Goal: Task Accomplishment & Management: Use online tool/utility

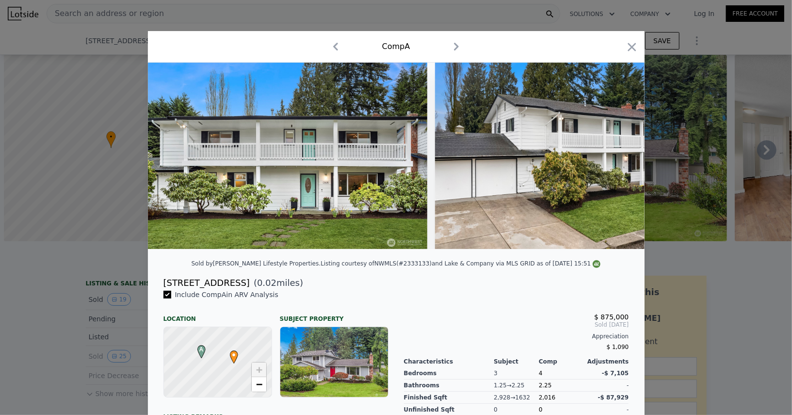
scroll to position [0, 6476]
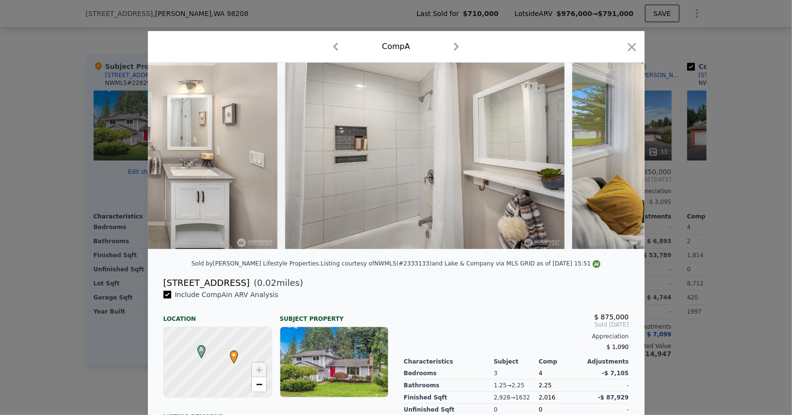
click at [621, 41] on div "Comp A" at bounding box center [396, 47] width 481 height 16
click at [633, 47] on icon "button" at bounding box center [632, 47] width 8 height 8
type input "6"
type input "2.25"
type input "3.25"
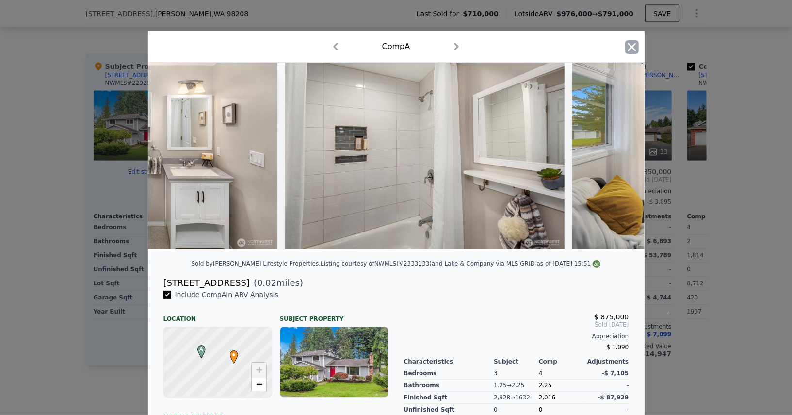
type input "2112"
type input "3472"
type input "6098"
type input "13068"
type input "$ 976,000"
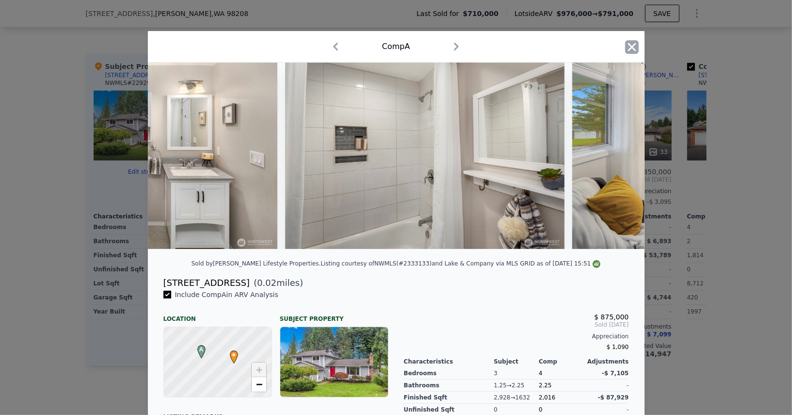
type input "$ 141,981"
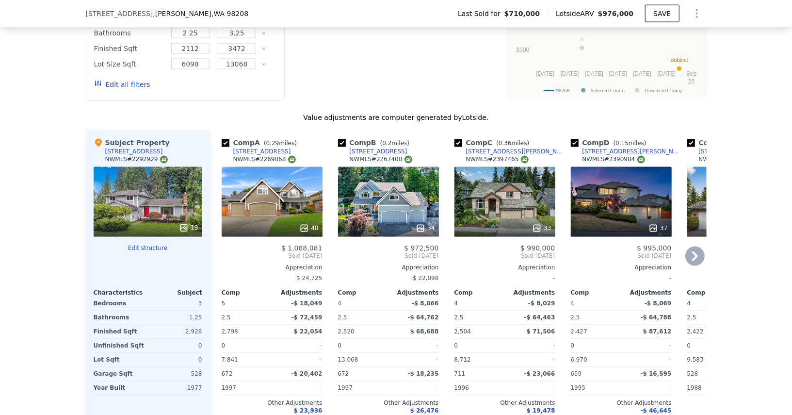
scroll to position [985, 0]
click at [684, 6] on div at bounding box center [695, 13] width 23 height 19
click at [697, 10] on icon "Show Options" at bounding box center [697, 14] width 1 height 8
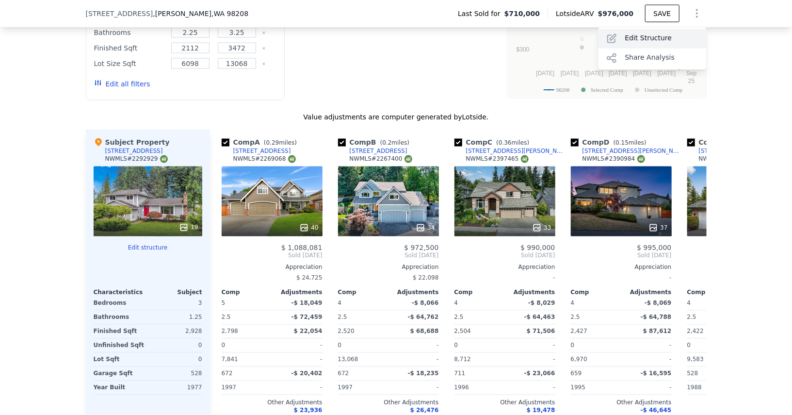
click at [660, 32] on div "Edit Structure" at bounding box center [652, 38] width 109 height 19
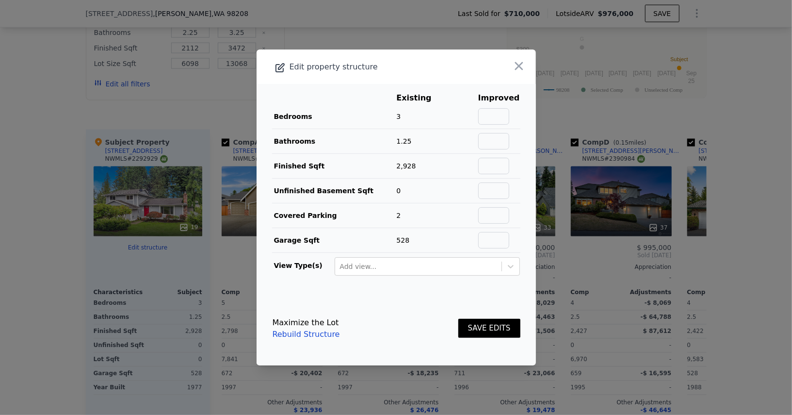
click at [496, 157] on td at bounding box center [499, 166] width 43 height 25
click at [498, 167] on input "text" at bounding box center [493, 166] width 31 height 16
type input "1632"
click at [496, 144] on input "text" at bounding box center [493, 141] width 31 height 16
type input "2.25"
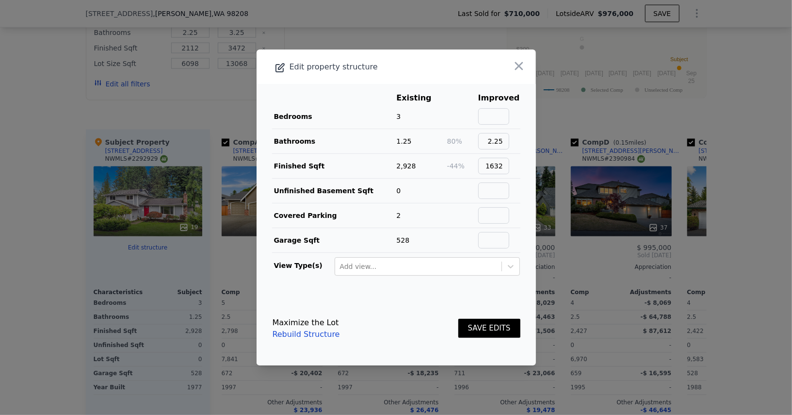
click at [493, 326] on button "SAVE EDITS" at bounding box center [490, 328] width 62 height 19
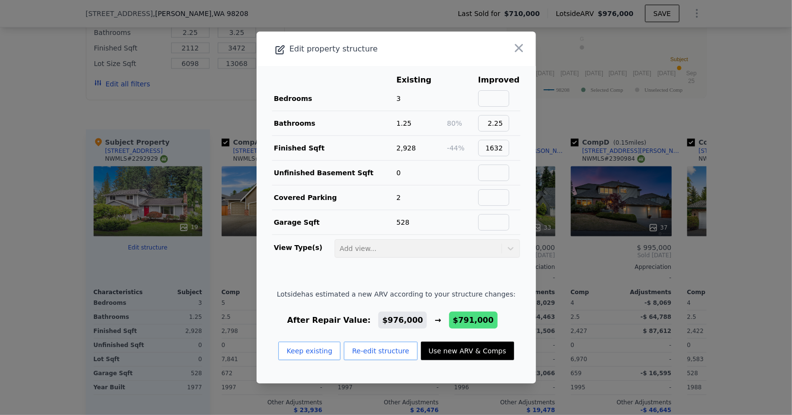
click at [456, 345] on button "Use new ARV & Comps" at bounding box center [467, 351] width 93 height 18
type input "4"
type input "1.5"
type input "2.25"
type input "1339"
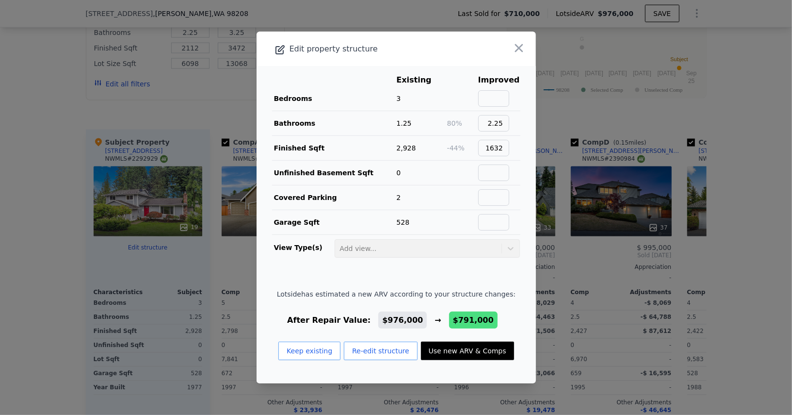
type input "2062"
type input "12197"
type input "$ 791,000"
type input "-$ 29,490"
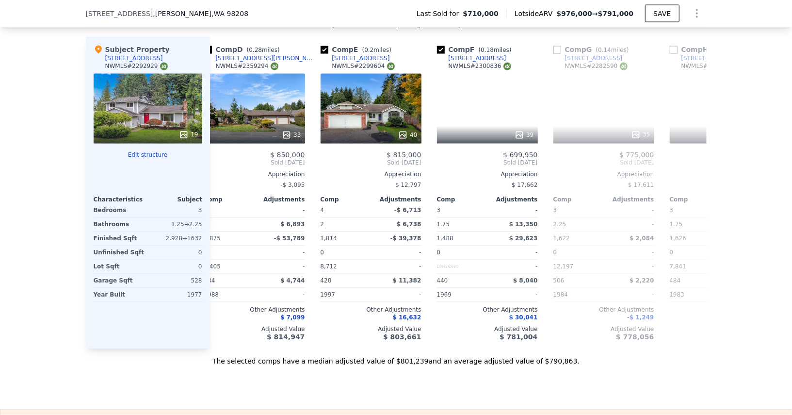
scroll to position [0, 371]
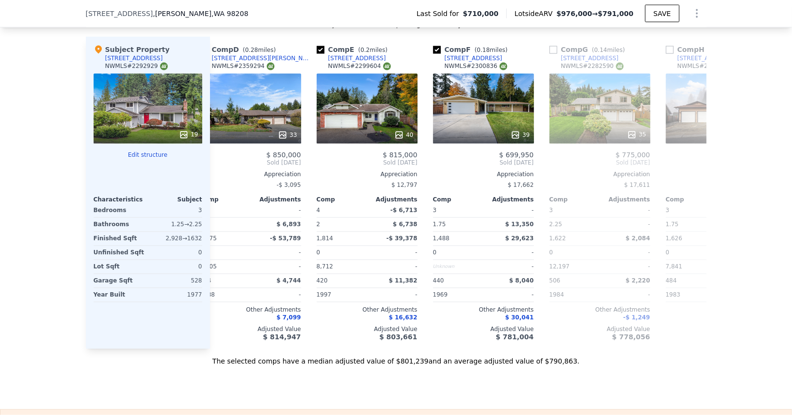
click at [697, 18] on icon "Show Options" at bounding box center [697, 14] width 12 height 12
click at [641, 33] on div "Edit Structure" at bounding box center [652, 38] width 109 height 19
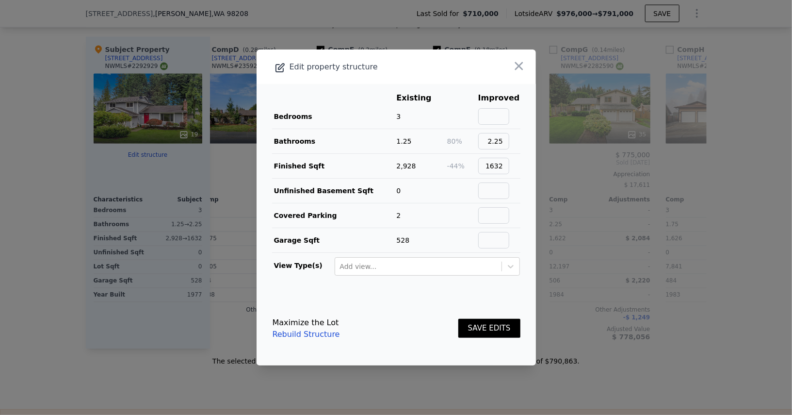
click at [318, 334] on link "Rebuild Structure" at bounding box center [306, 334] width 67 height 12
type input "6"
type input "2.25"
type input "3.25"
type input "2112"
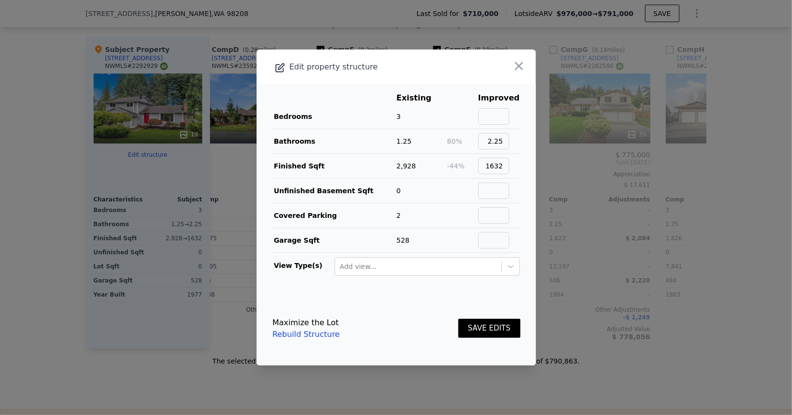
type input "3472"
type input "6098"
type input "13068"
type input "$ 976,000"
type input "$ 141,981"
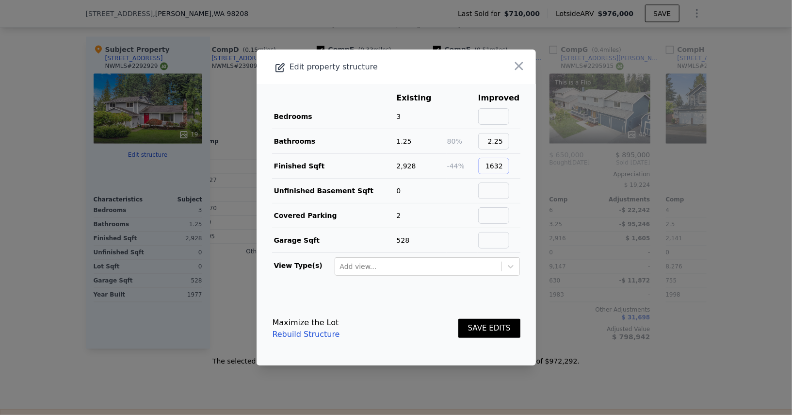
click at [505, 167] on input "1632" at bounding box center [493, 166] width 31 height 16
click at [508, 162] on input "1632" at bounding box center [493, 166] width 31 height 16
click at [504, 170] on input "1632" at bounding box center [493, 166] width 31 height 16
click at [504, 170] on input "text" at bounding box center [493, 166] width 31 height 16
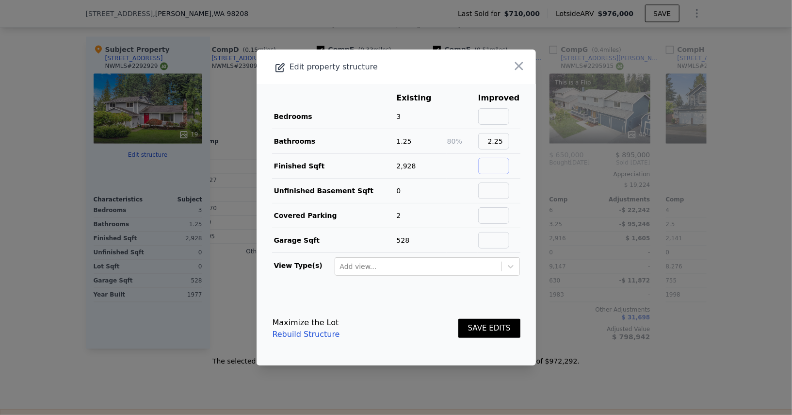
type input "1632"
click at [479, 335] on div "SAVE EDITS" at bounding box center [490, 328] width 62 height 43
click at [480, 324] on button "SAVE EDITS" at bounding box center [490, 328] width 62 height 19
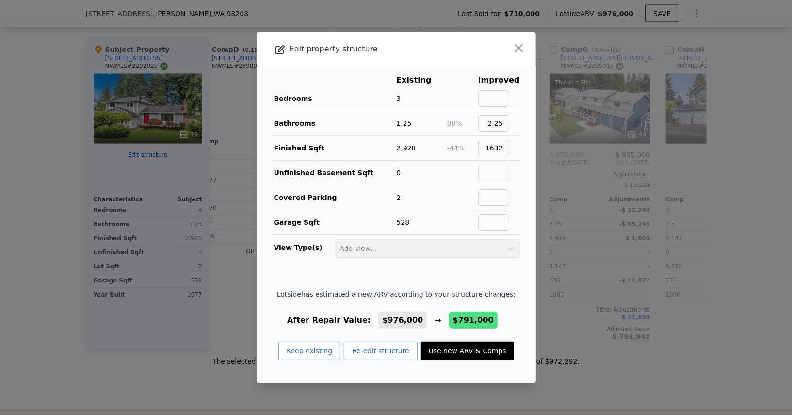
click at [458, 346] on button "Use new ARV & Comps" at bounding box center [467, 351] width 93 height 18
type input "4"
type input "1.5"
type input "2.25"
type input "1339"
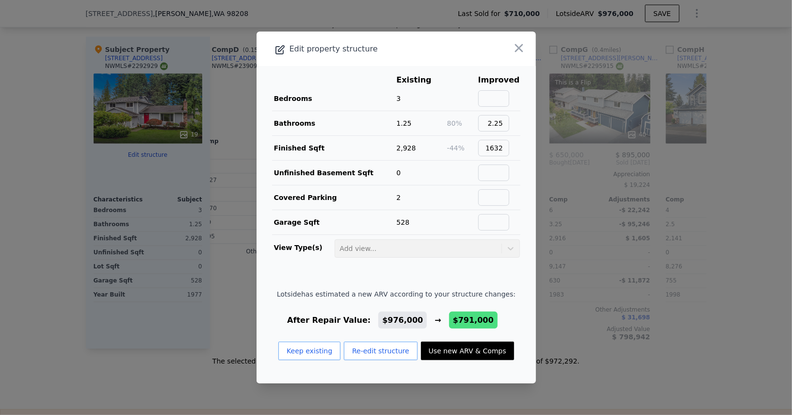
type input "2062"
type input "12197"
type input "$ 791,000"
type input "-$ 29,490"
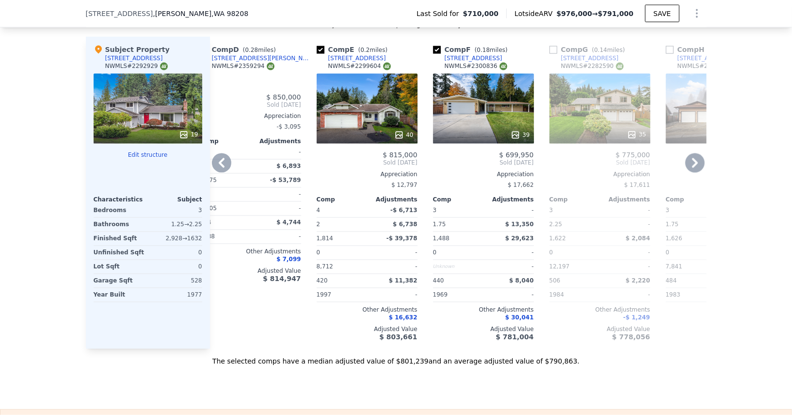
click at [596, 99] on div "35" at bounding box center [600, 109] width 101 height 70
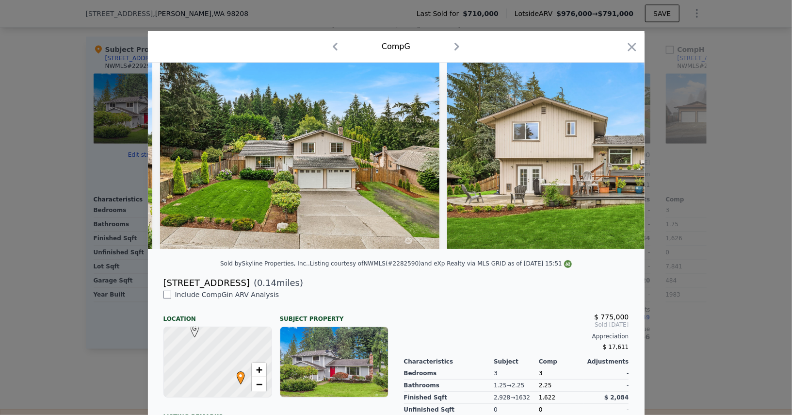
scroll to position [0, 5865]
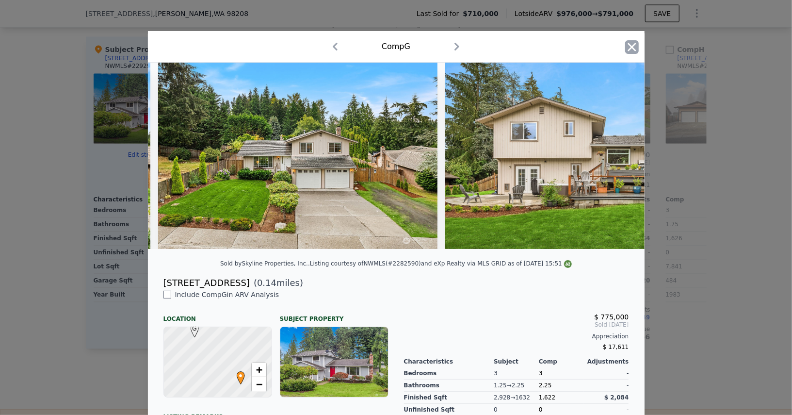
click at [637, 48] on icon "button" at bounding box center [632, 47] width 14 height 14
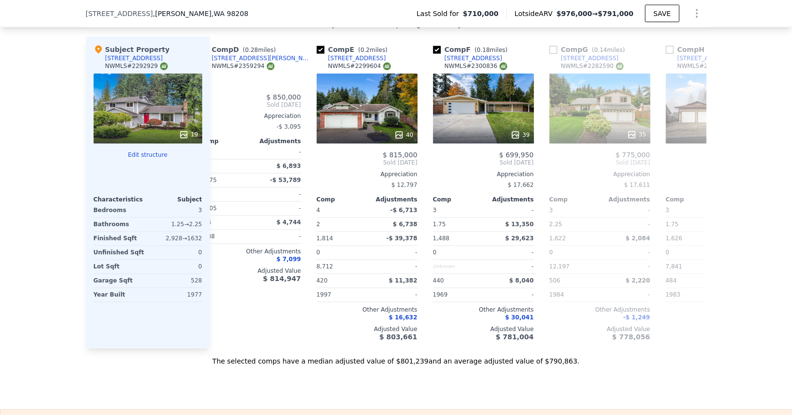
click at [212, 16] on span ", WA 98208" at bounding box center [230, 14] width 37 height 8
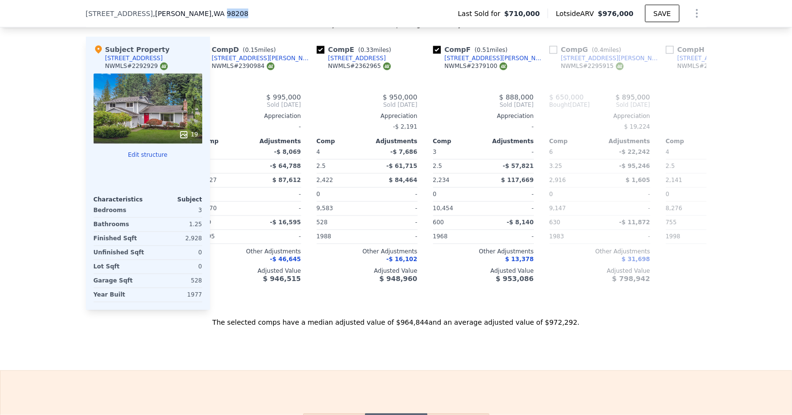
type input "6"
type input "2.25"
type input "3.25"
type input "2112"
type input "3472"
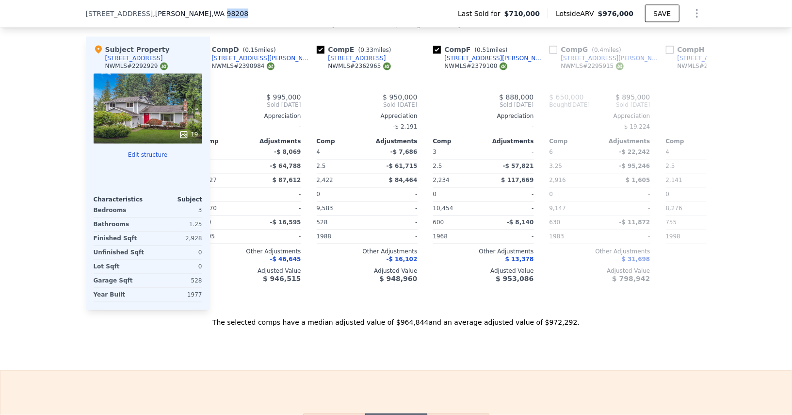
type input "6098"
type input "13068"
type input "$ 976,000"
type input "$ 141,981"
click at [212, 16] on span ", WA 98208" at bounding box center [230, 14] width 37 height 8
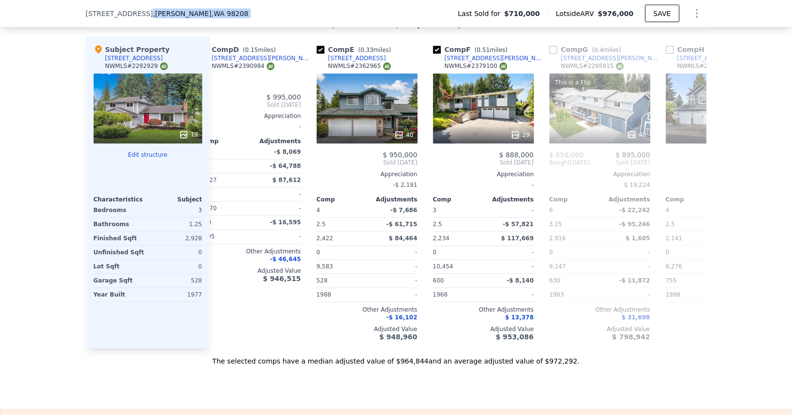
click at [212, 16] on span ", WA 98208" at bounding box center [230, 14] width 37 height 8
click at [124, 15] on span "[STREET_ADDRESS]" at bounding box center [119, 14] width 67 height 10
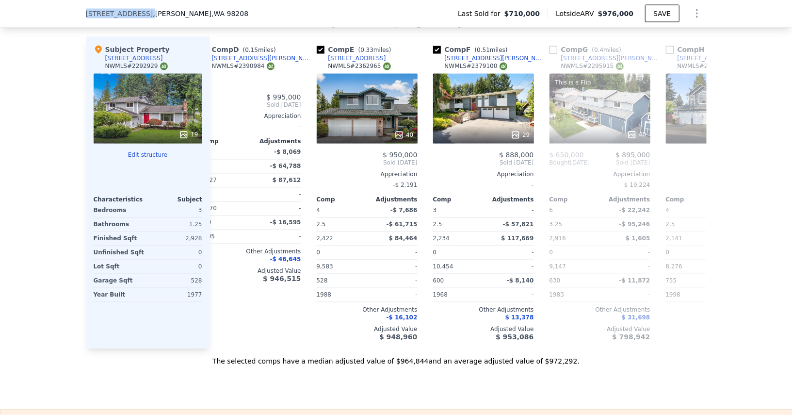
click at [124, 15] on span "[STREET_ADDRESS]" at bounding box center [119, 14] width 67 height 10
copy span "[STREET_ADDRESS]"
click at [695, 20] on button "Show Options" at bounding box center [697, 13] width 19 height 19
click at [673, 34] on div "Edit Structure" at bounding box center [652, 38] width 109 height 19
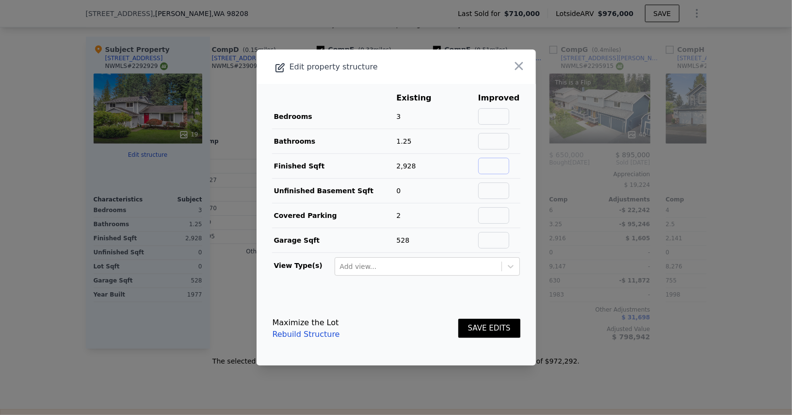
click at [507, 174] on input "text" at bounding box center [493, 166] width 31 height 16
type input "1632"
click at [493, 143] on input "text" at bounding box center [493, 141] width 31 height 16
type input "2.25"
click at [490, 325] on button "SAVE EDITS" at bounding box center [490, 328] width 62 height 19
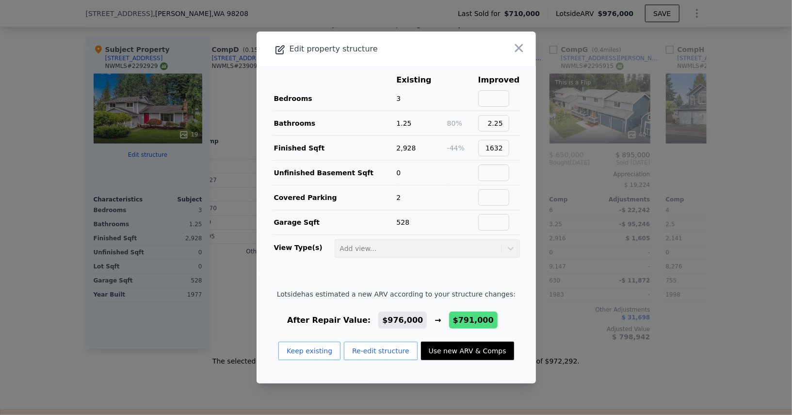
click at [458, 345] on button "Use new ARV & Comps" at bounding box center [467, 351] width 93 height 18
type input "4"
type input "1.5"
type input "2.25"
type input "1339"
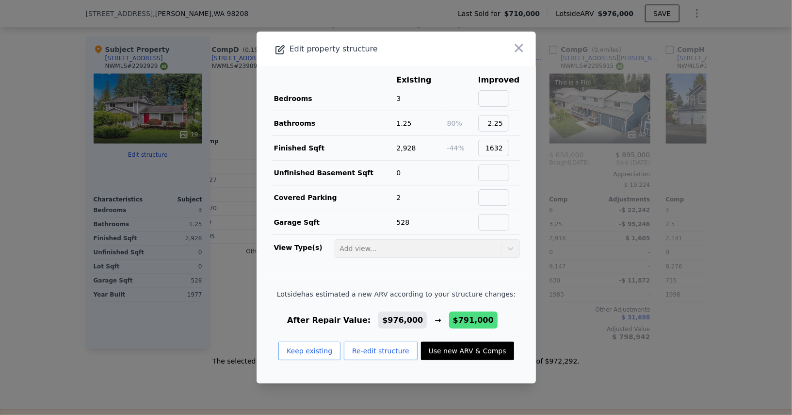
type input "2062"
type input "12197"
type input "$ 791,000"
type input "-$ 29,490"
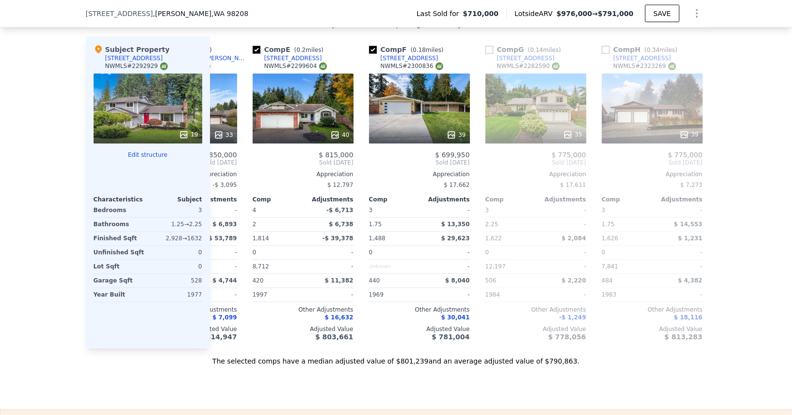
scroll to position [0, 777]
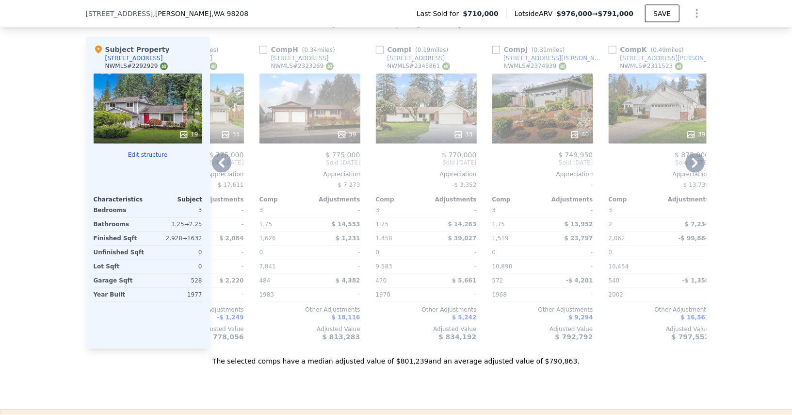
click at [556, 103] on div "40" at bounding box center [543, 109] width 101 height 70
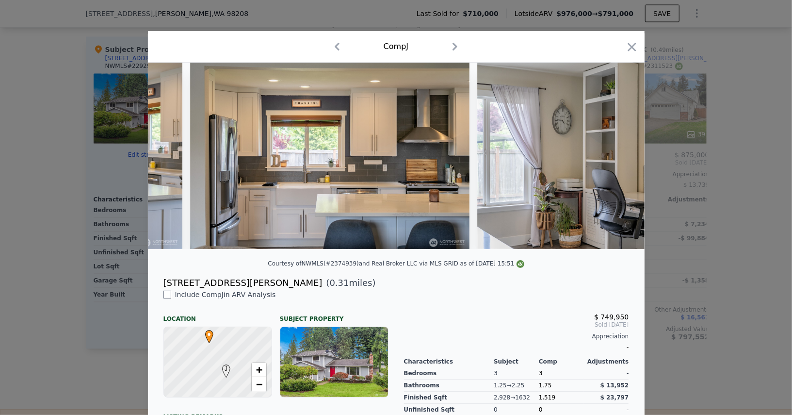
scroll to position [0, 2855]
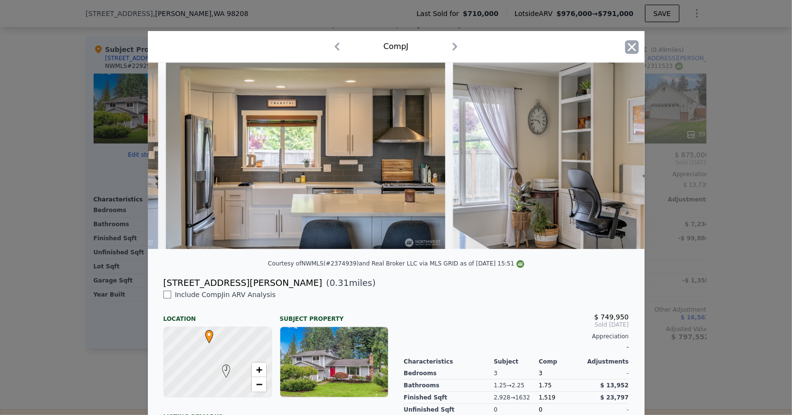
click at [630, 44] on icon "button" at bounding box center [632, 47] width 14 height 14
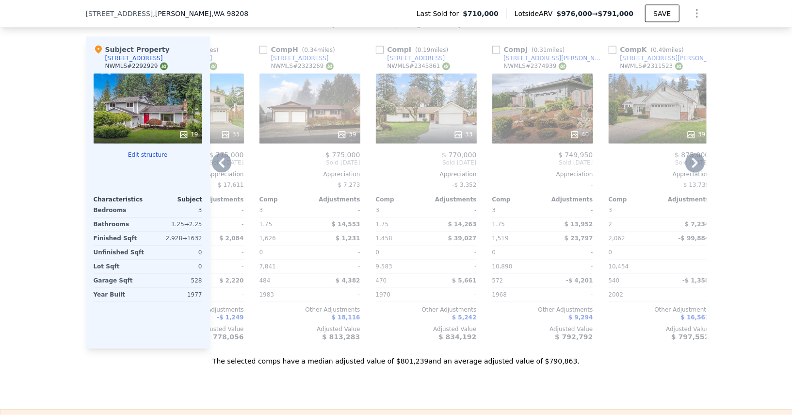
click at [444, 104] on div "33" at bounding box center [426, 109] width 101 height 70
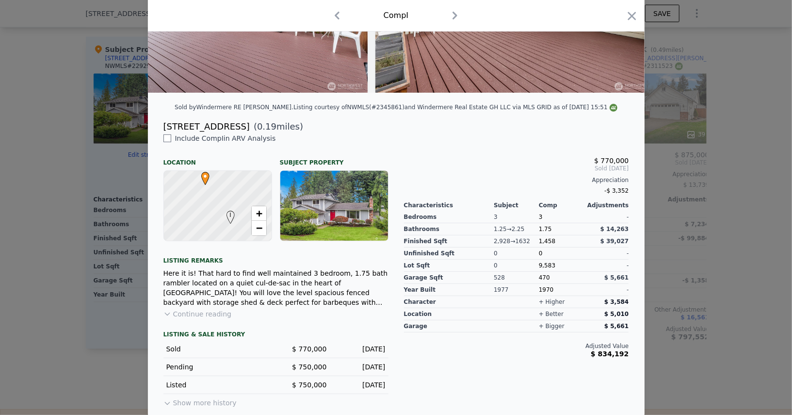
scroll to position [155, 0]
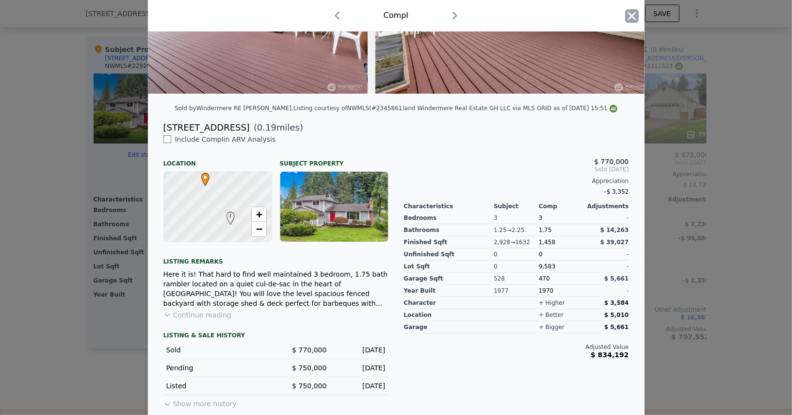
click at [628, 13] on icon "button" at bounding box center [632, 16] width 14 height 14
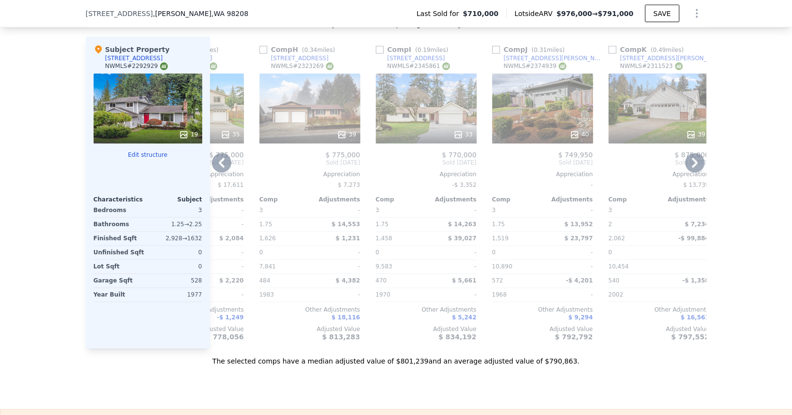
click at [308, 106] on div "39" at bounding box center [310, 109] width 101 height 70
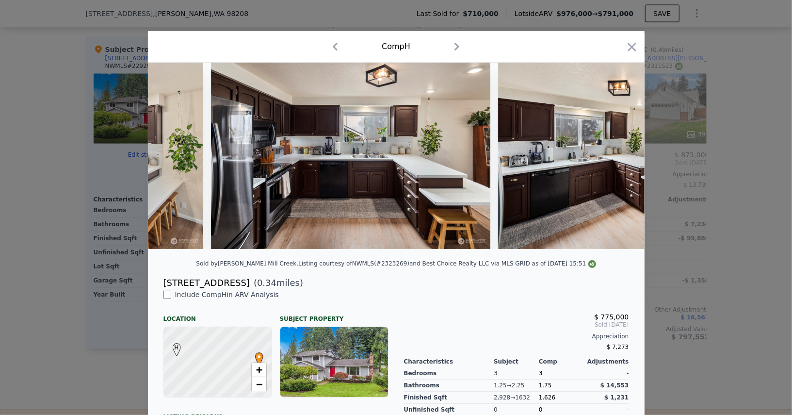
scroll to position [0, 5861]
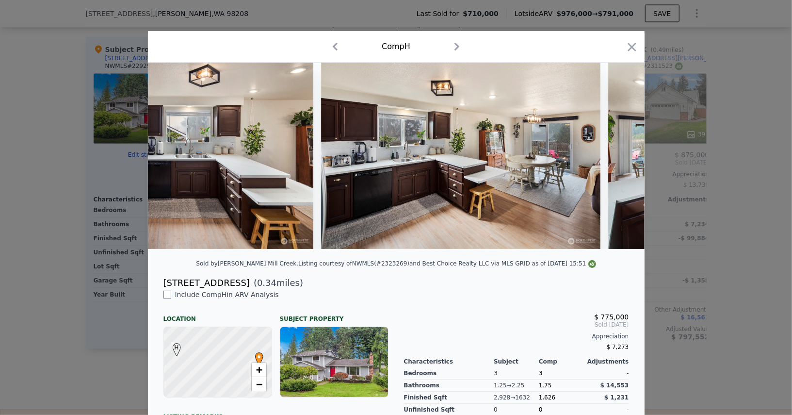
click at [645, 49] on div at bounding box center [396, 207] width 792 height 415
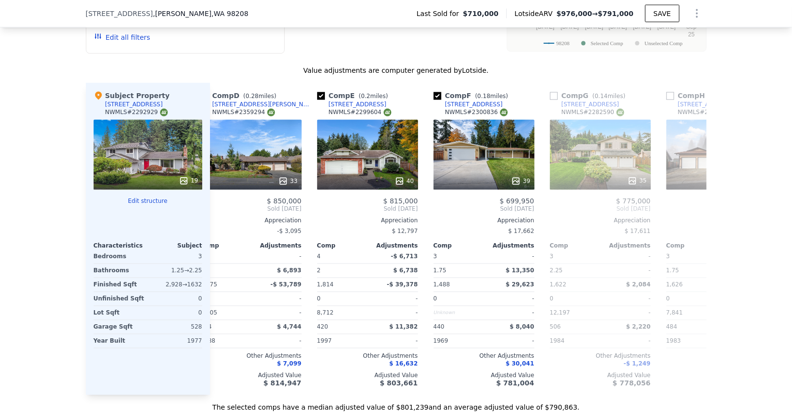
scroll to position [0, 380]
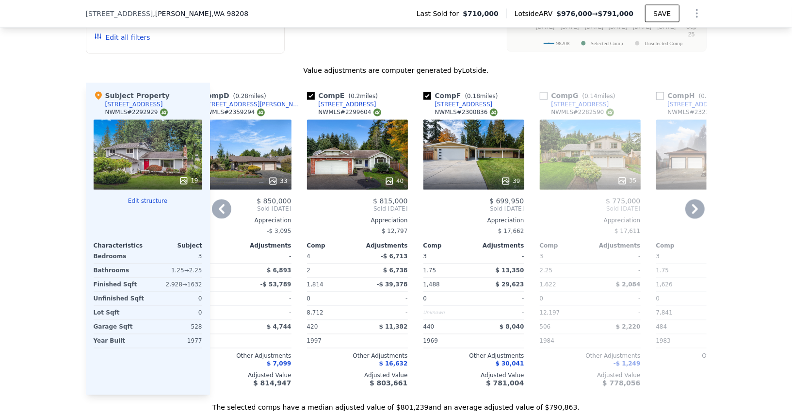
click at [470, 157] on div "39" at bounding box center [474, 155] width 101 height 70
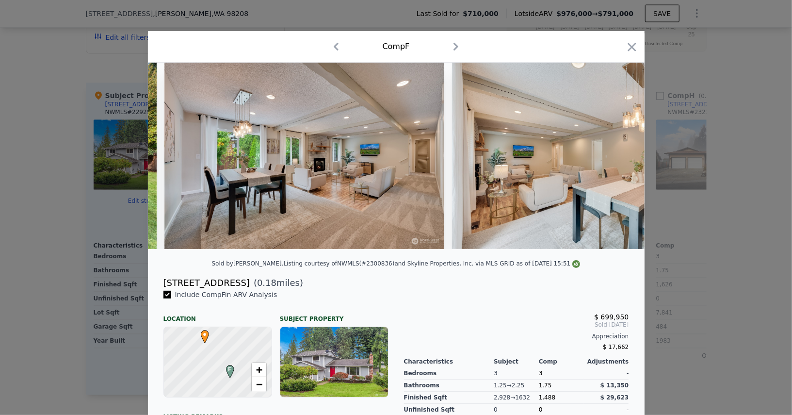
scroll to position [0, 1244]
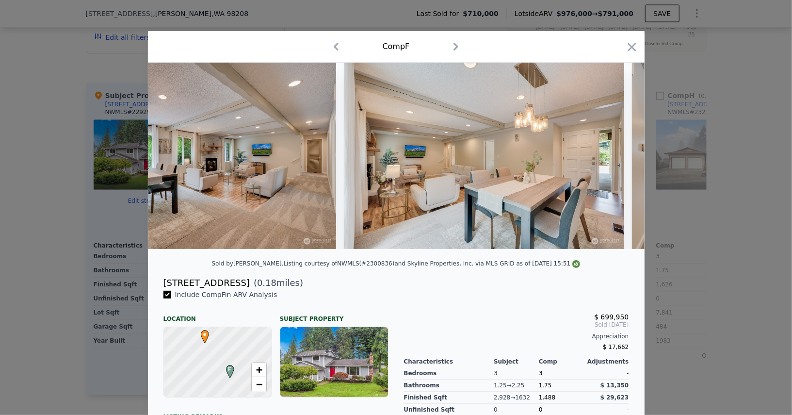
click at [631, 49] on icon "button" at bounding box center [632, 47] width 14 height 14
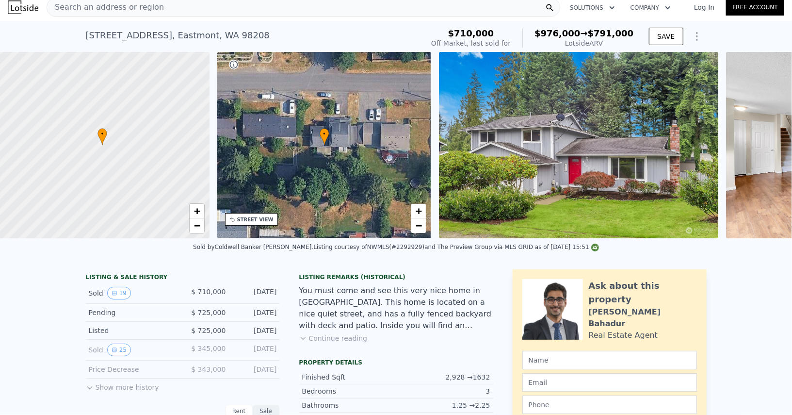
scroll to position [0, 3]
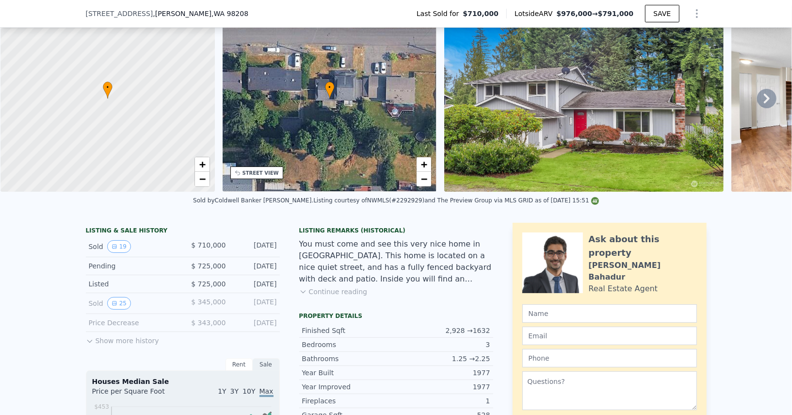
type input "6"
type input "2.25"
type input "3.25"
type input "2112"
type input "3472"
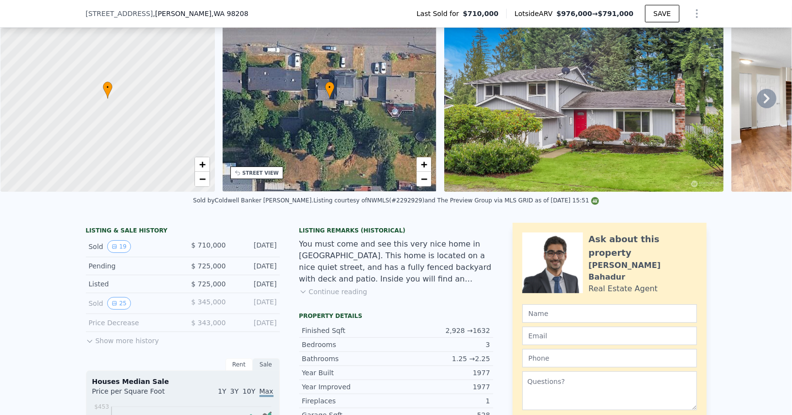
type input "6098"
type input "13068"
type input "$ 976,000"
type input "$ 141,981"
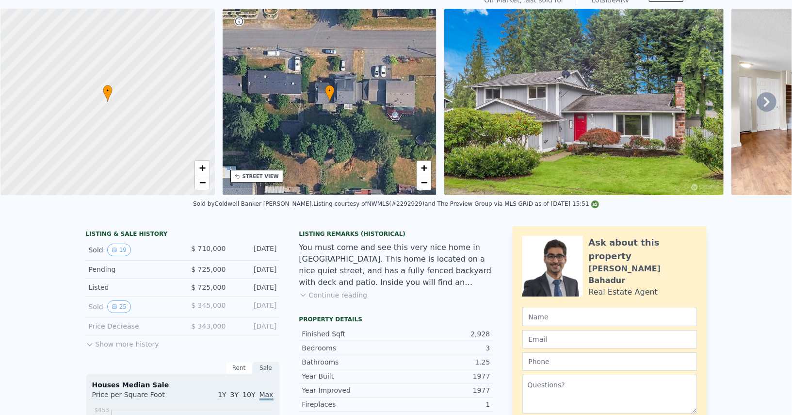
scroll to position [28, 0]
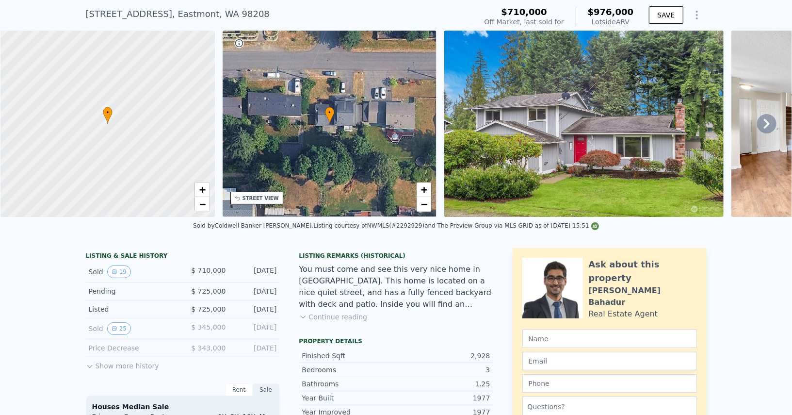
click at [702, 19] on icon "Show Options" at bounding box center [697, 15] width 12 height 12
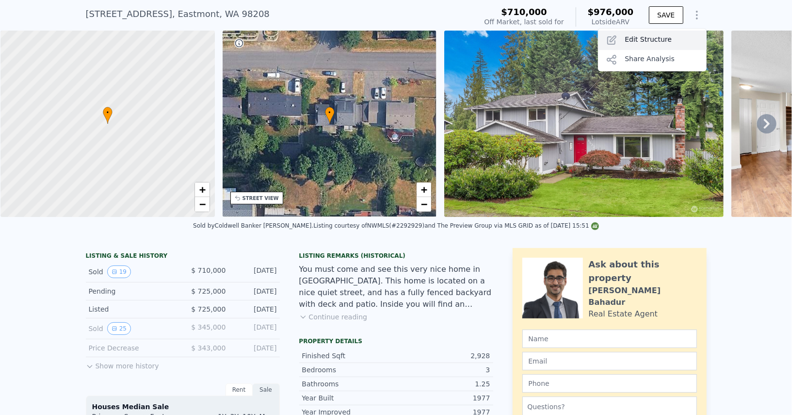
click at [650, 37] on div "Edit Structure" at bounding box center [652, 40] width 109 height 19
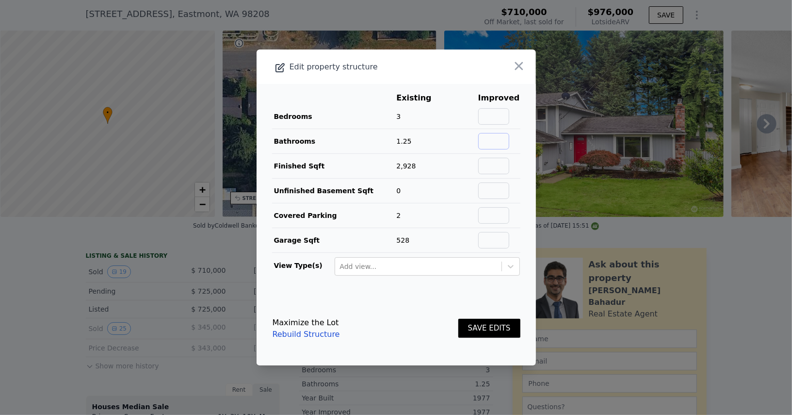
click at [503, 147] on input "text" at bounding box center [493, 141] width 31 height 16
type input "2.25"
click at [504, 165] on input "text" at bounding box center [493, 166] width 31 height 16
type input "1632"
click at [496, 328] on button "SAVE EDITS" at bounding box center [490, 328] width 62 height 19
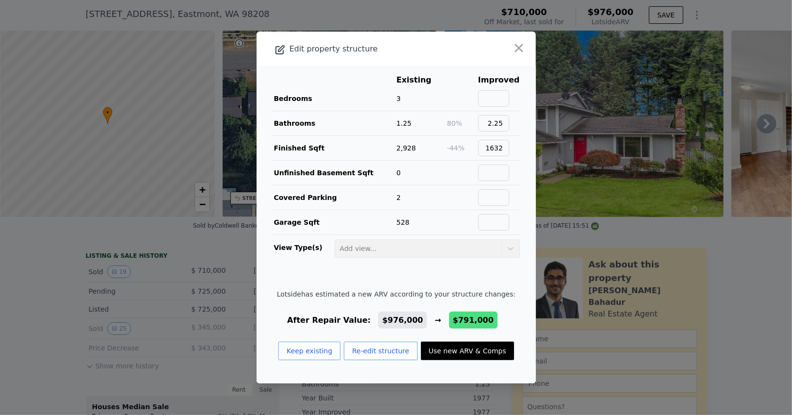
click at [464, 350] on button "Use new ARV & Comps" at bounding box center [467, 351] width 93 height 18
type input "4"
type input "1.5"
type input "2.25"
type input "1339"
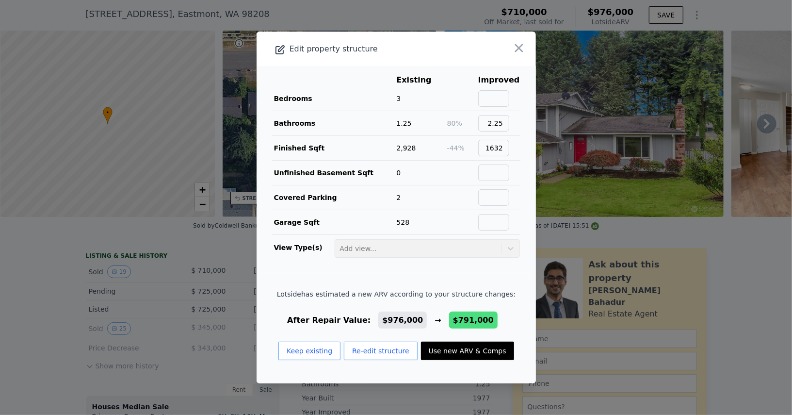
type input "2062"
type input "12197"
type input "$ 791,000"
type input "-$ 29,490"
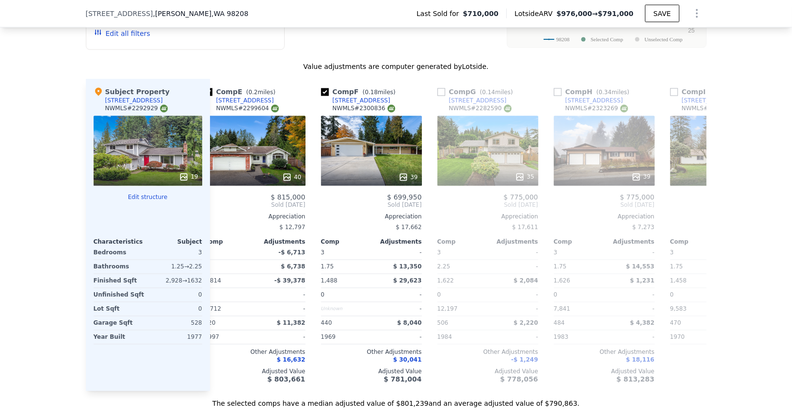
scroll to position [0, 0]
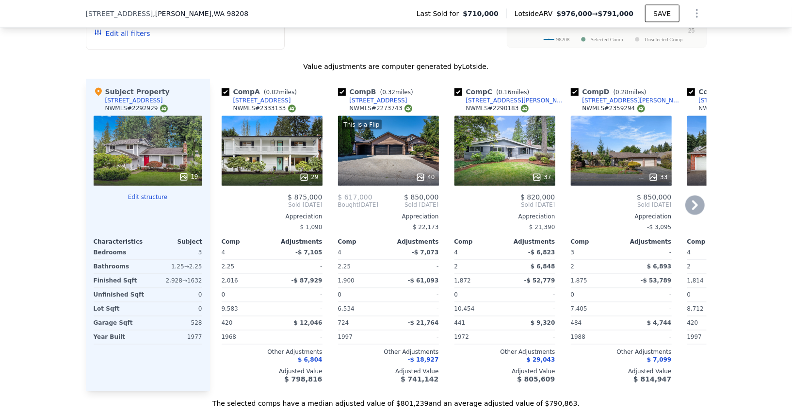
click at [290, 172] on div "29" at bounding box center [272, 177] width 93 height 10
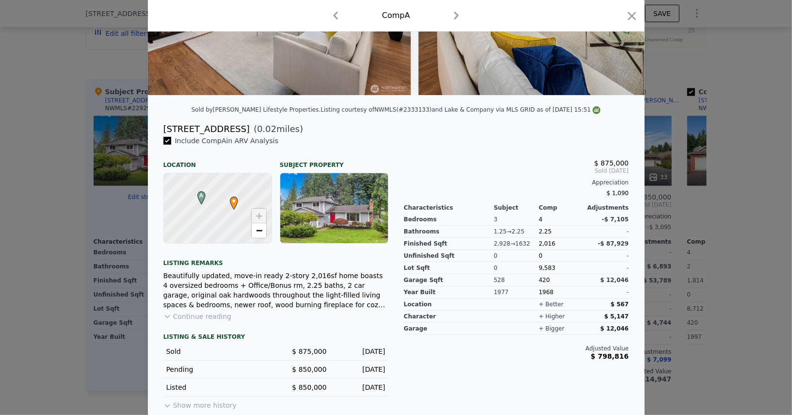
scroll to position [156, 0]
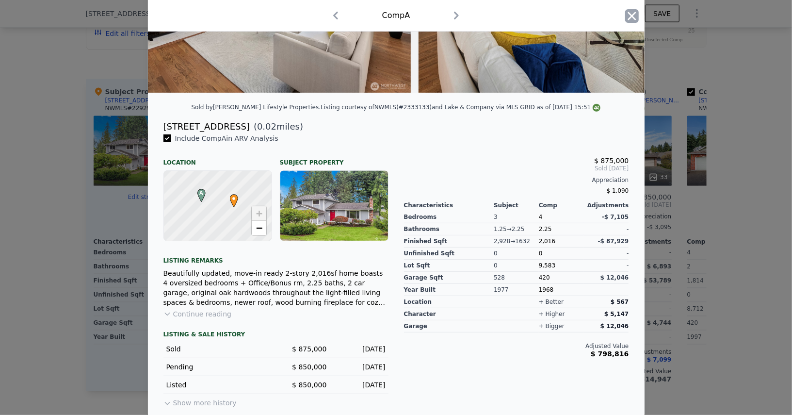
click at [632, 16] on icon "button" at bounding box center [632, 16] width 8 height 8
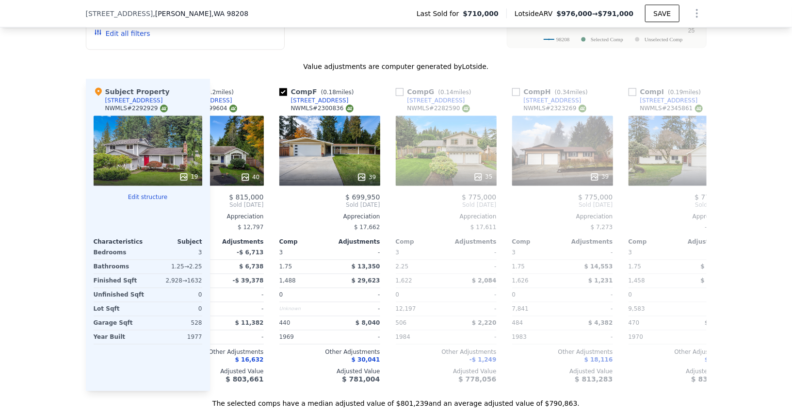
scroll to position [0, 559]
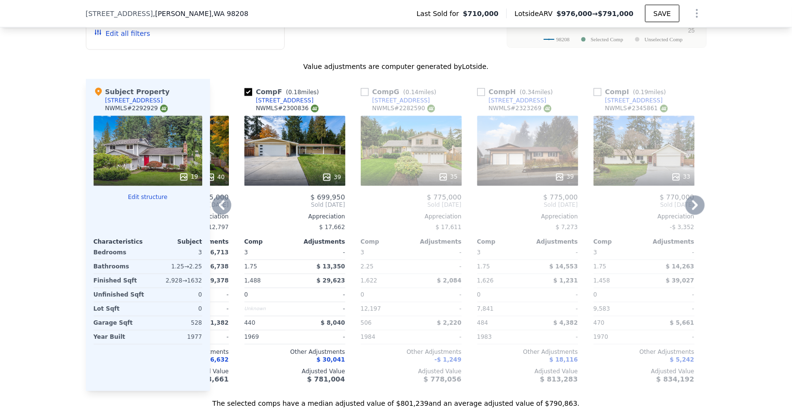
click at [430, 150] on div "35" at bounding box center [411, 151] width 101 height 70
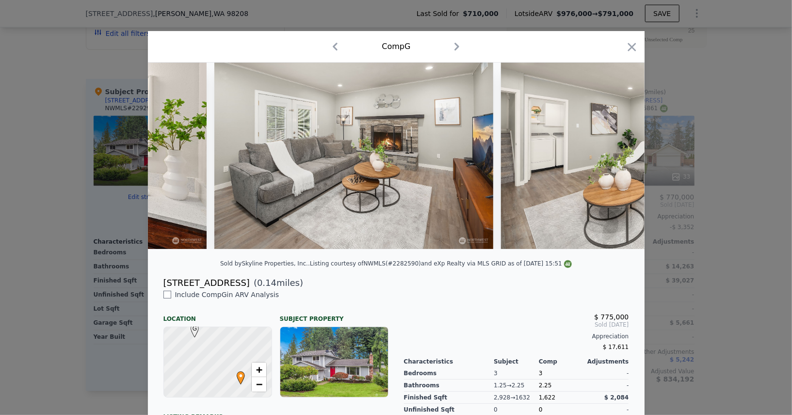
scroll to position [0, 4663]
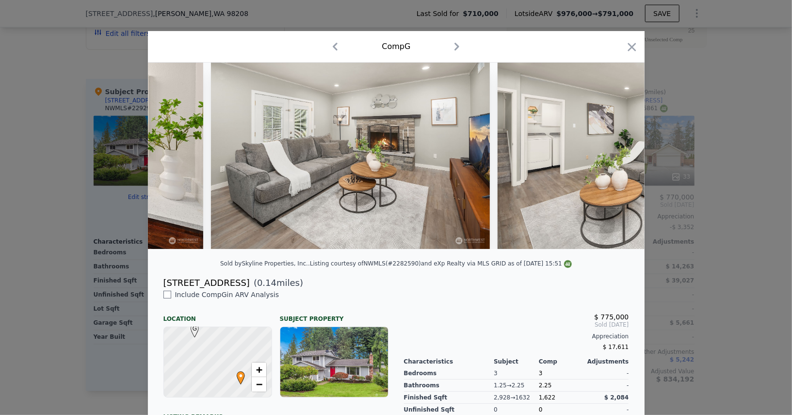
click at [624, 40] on div "Comp G" at bounding box center [396, 47] width 481 height 16
click at [633, 46] on icon "button" at bounding box center [632, 47] width 8 height 8
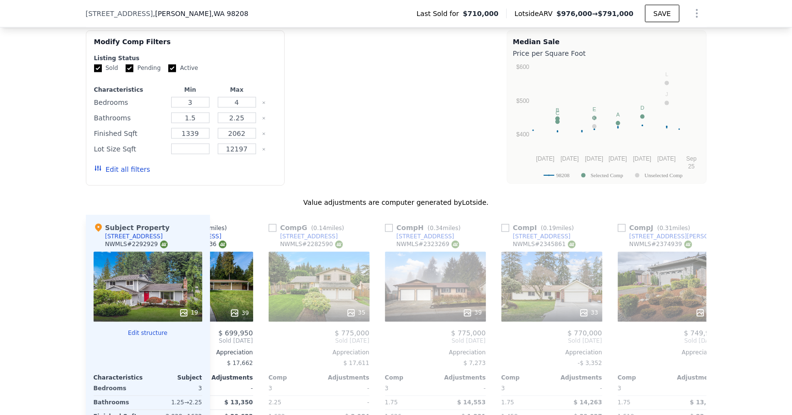
scroll to position [852, 0]
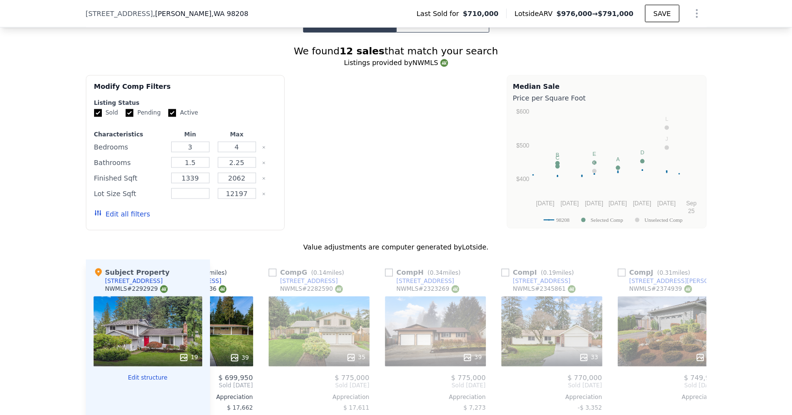
click at [401, 125] on div at bounding box center [395, 152] width 199 height 155
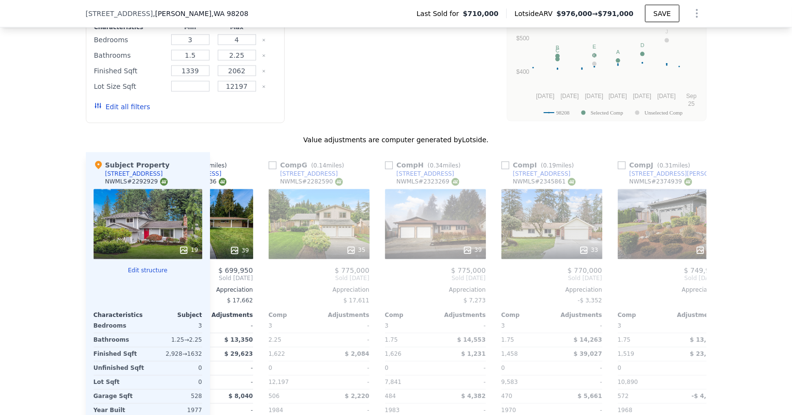
scroll to position [961, 0]
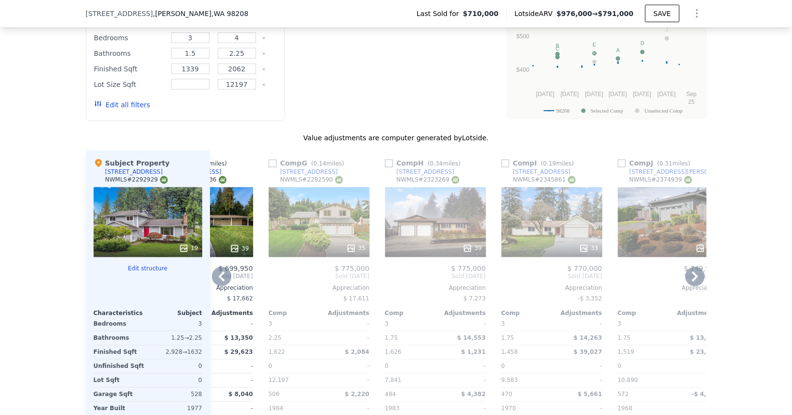
type input "6"
type input "2.25"
type input "3.25"
type input "2112"
type input "3472"
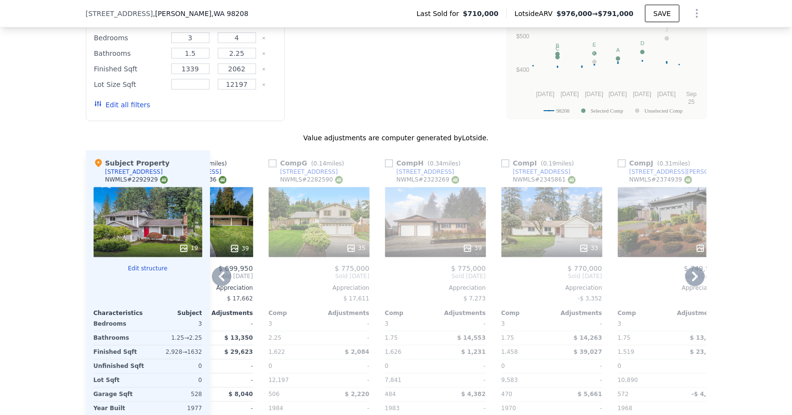
type input "6098"
type input "13068"
type input "$ 976,000"
type input "$ 141,981"
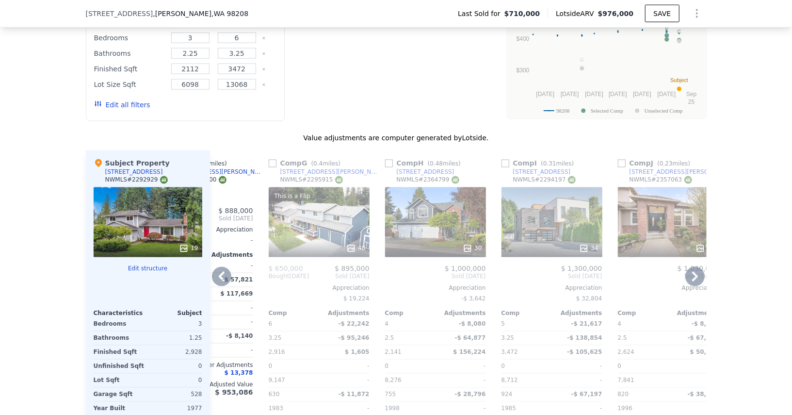
click at [699, 18] on icon "Show Options" at bounding box center [697, 14] width 12 height 12
click at [651, 38] on div "Edit Structure" at bounding box center [652, 38] width 109 height 19
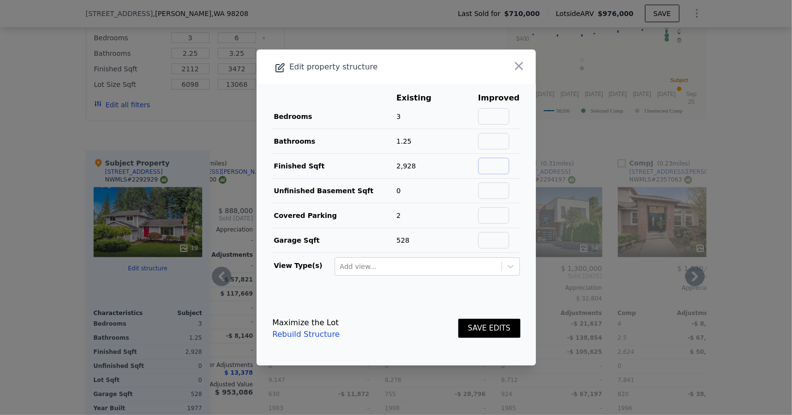
click at [509, 170] on input "text" at bounding box center [493, 166] width 31 height 16
type input "1632"
click at [496, 145] on input "text" at bounding box center [493, 141] width 31 height 16
type input "2.25"
click at [485, 327] on button "SAVE EDITS" at bounding box center [490, 328] width 62 height 19
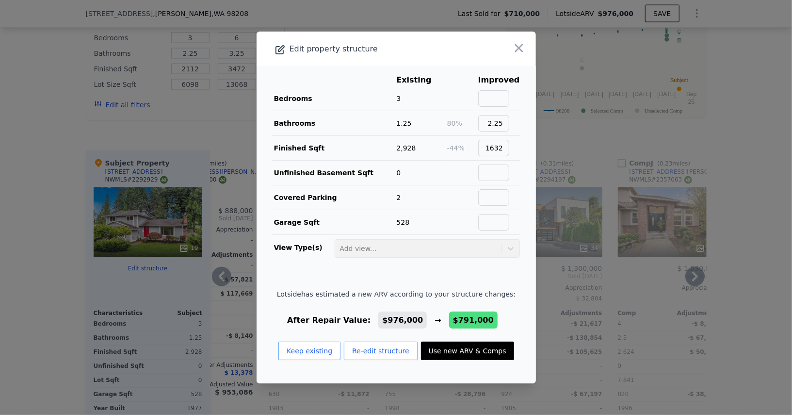
click at [473, 351] on button "Use new ARV & Comps" at bounding box center [467, 351] width 93 height 18
type input "4"
type input "1.5"
type input "2.25"
type input "1339"
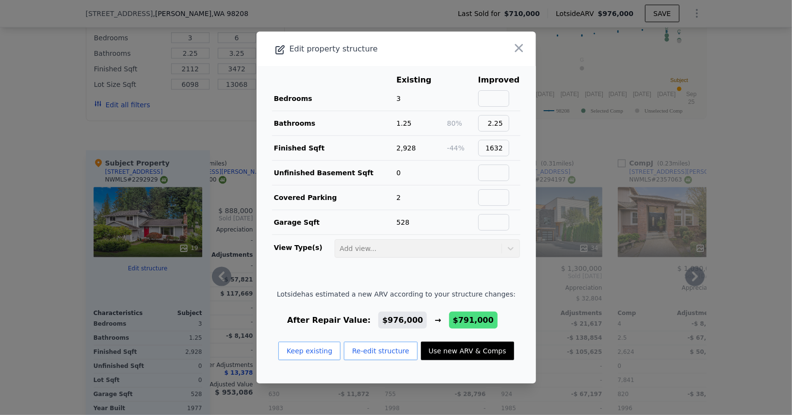
type input "2062"
type input "12197"
type input "$ 791,000"
type input "-$ 29,490"
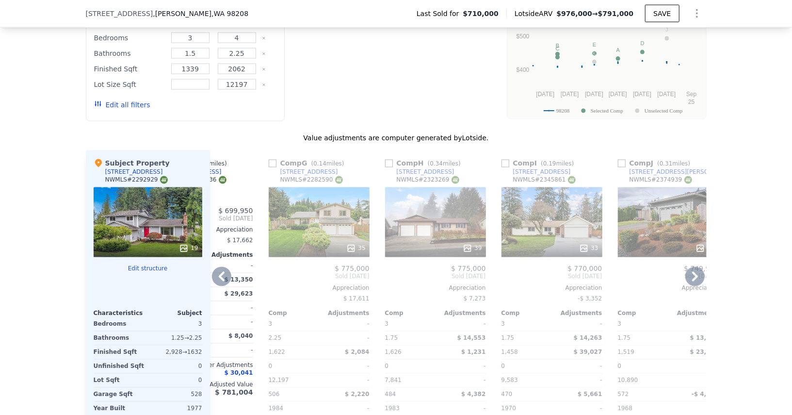
click at [450, 169] on div "Comp H ( 0.34 miles) [STREET_ADDRESS] # 2323269" at bounding box center [435, 172] width 101 height 29
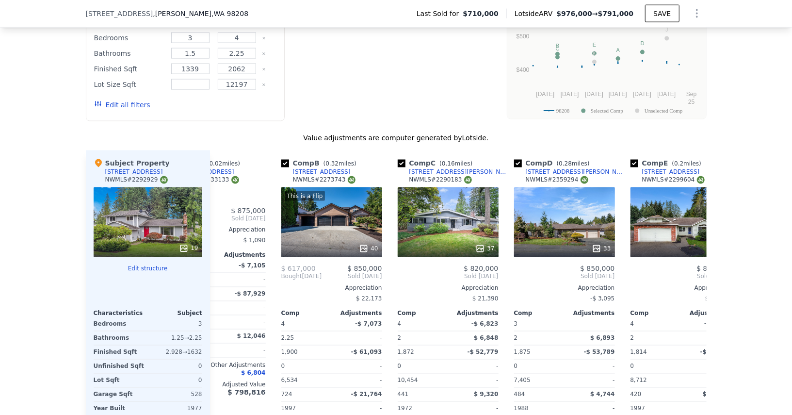
scroll to position [0, 0]
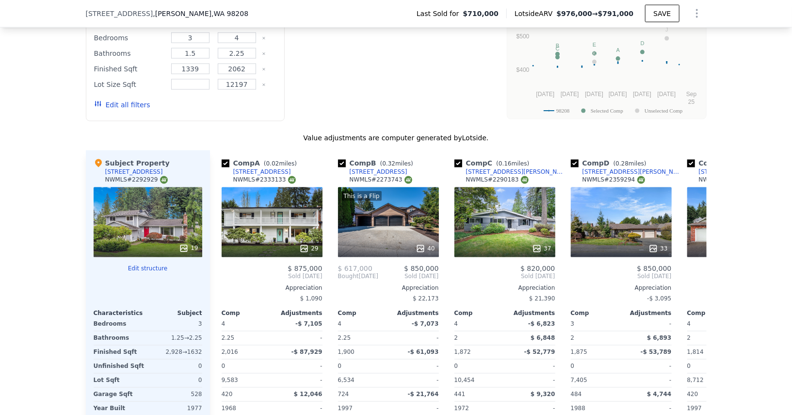
click at [176, 231] on div "19" at bounding box center [148, 222] width 109 height 70
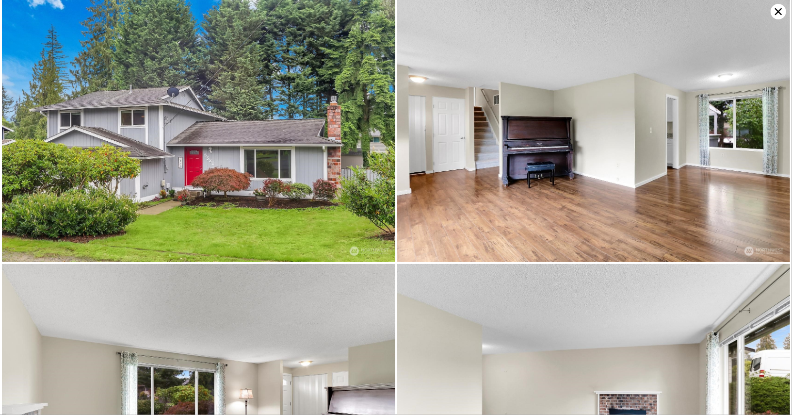
click at [776, 11] on icon at bounding box center [779, 12] width 16 height 16
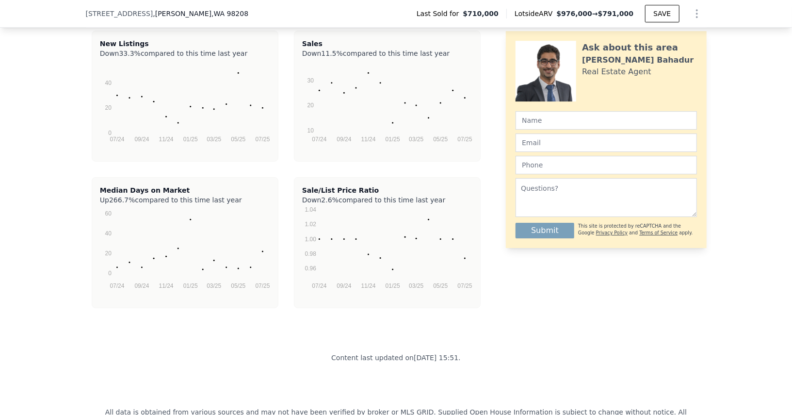
type input "6"
type input "2.25"
type input "3.25"
type input "2112"
type input "3472"
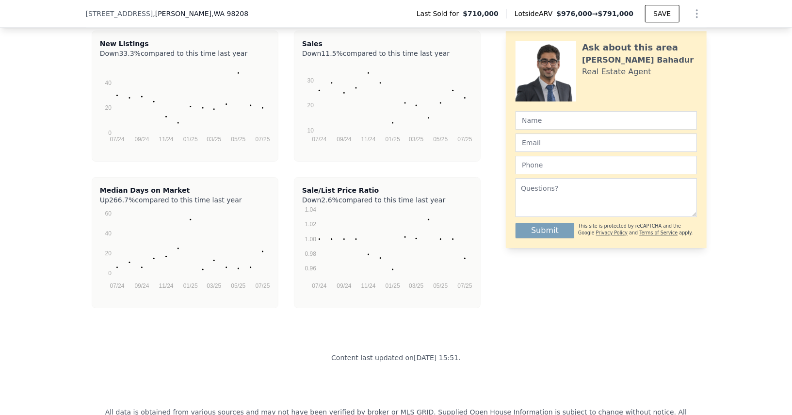
type input "6098"
type input "13068"
type input "$ 976,000"
type input "$ 141,981"
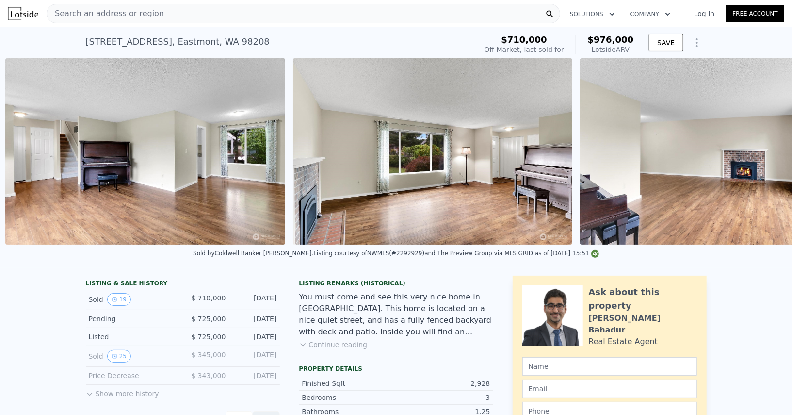
scroll to position [0, 731]
